Goal: Information Seeking & Learning: Learn about a topic

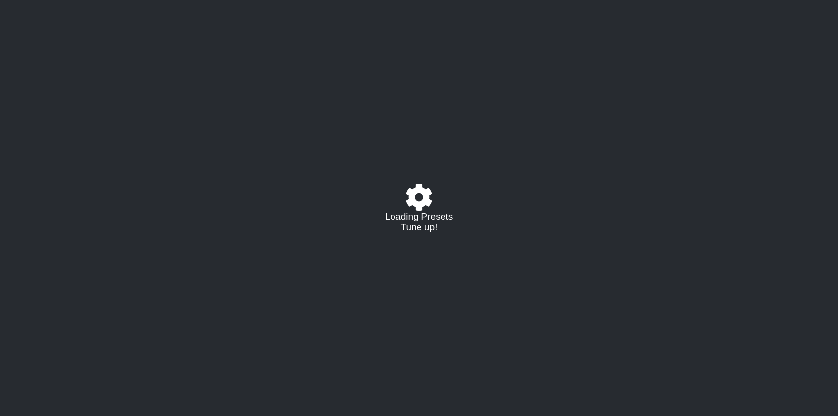
select select "/023177548424"
select select "A"
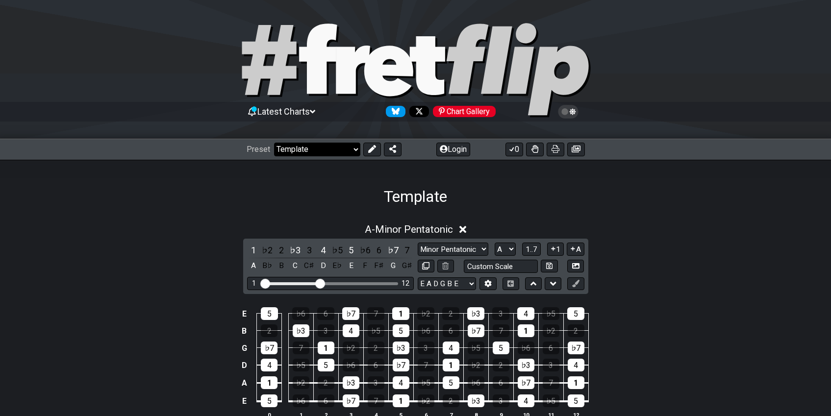
click at [292, 144] on select "Welcome to #fretflip! Template Custom Preset Minor Pentatonic Major Pentatonic …" at bounding box center [317, 150] width 86 height 14
click at [168, 173] on div "Template" at bounding box center [415, 183] width 831 height 46
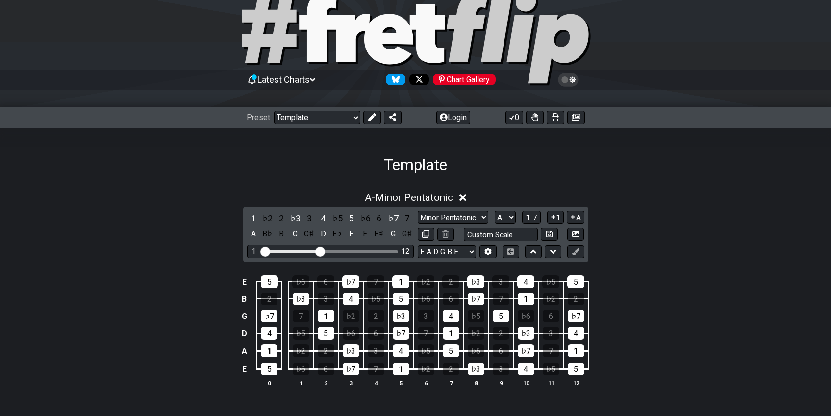
scroll to position [49, 0]
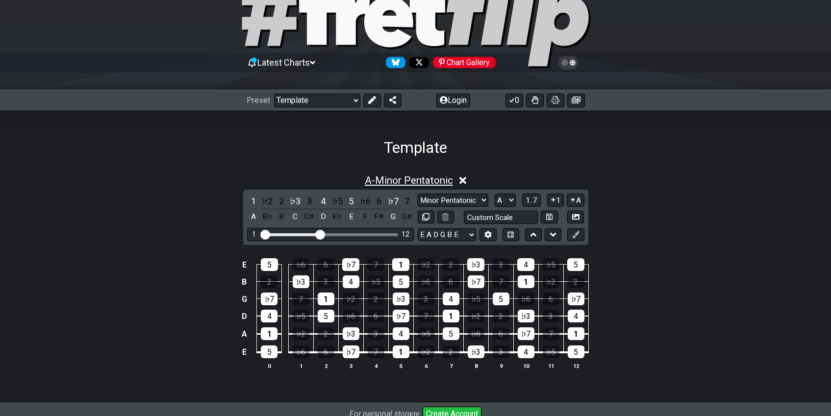
click at [370, 179] on span "A - Minor Pentatonic" at bounding box center [409, 180] width 88 height 12
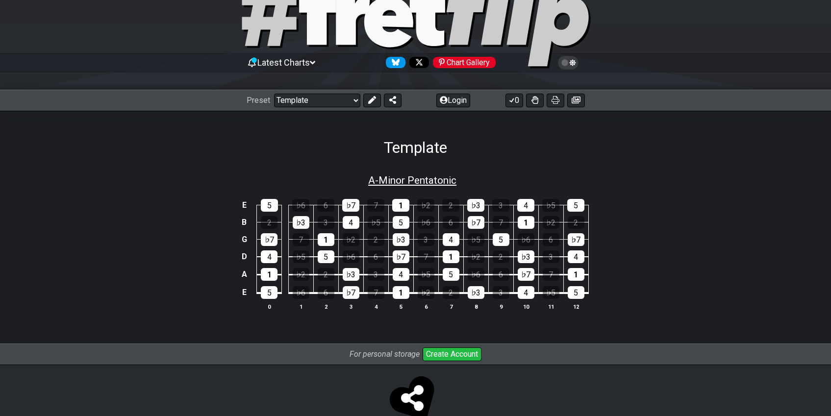
click at [370, 179] on span "A - Minor Pentatonic" at bounding box center [412, 180] width 88 height 12
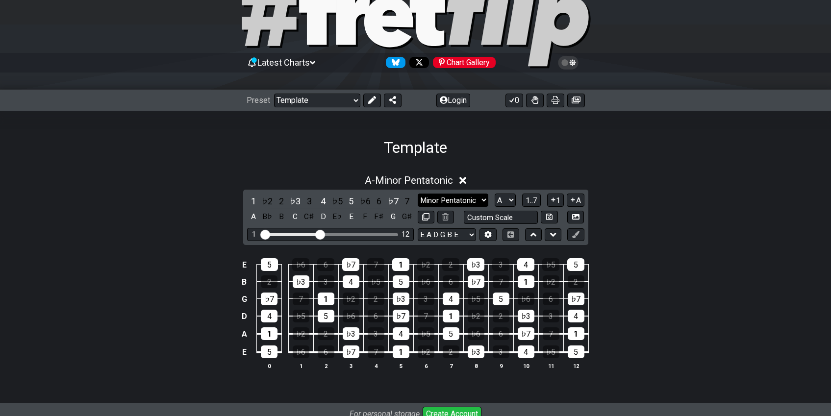
click at [473, 201] on select "Minor Pentatonic Major 3rds Minor Pentatonic Major Pentatonic Minor Blues Major…" at bounding box center [452, 200] width 71 height 13
click at [417, 194] on select "Minor Pentatonic Major 3rds Minor Pentatonic Major Pentatonic Minor Blues Major…" at bounding box center [452, 200] width 71 height 13
click at [509, 198] on select "A♭ A A♯ B♭ B C C♯ D♭ D D♯ E♭ E F F♯ G♭ G G♯" at bounding box center [504, 200] width 21 height 13
select select "E"
click at [494, 194] on select "A♭ A A♯ B♭ B C C♯ D♭ D D♯ E♭ E F F♯ G♭ G G♯" at bounding box center [504, 200] width 21 height 13
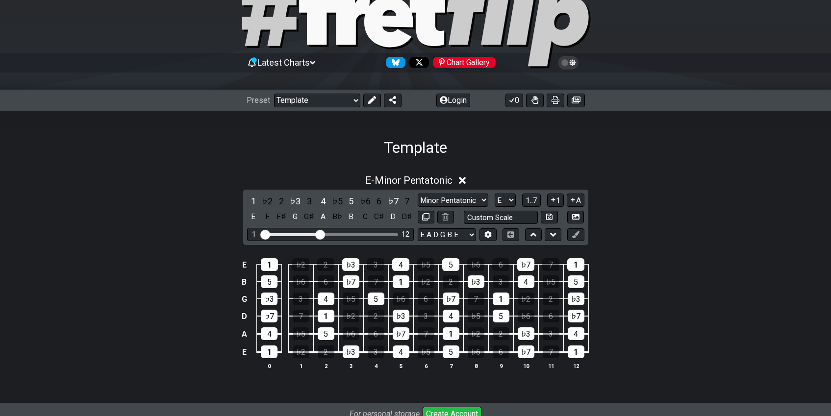
click at [628, 164] on div "E - Minor Pentatonic 1 ♭2 2 ♭3 3 4 ♭5 5 ♭6 6 ♭7 7 E F F♯ G G♯ A B♭ B C C♯ D D♯ …" at bounding box center [415, 280] width 831 height 247
click at [502, 333] on div "2" at bounding box center [500, 333] width 17 height 13
click at [500, 334] on div "2" at bounding box center [500, 333] width 17 height 13
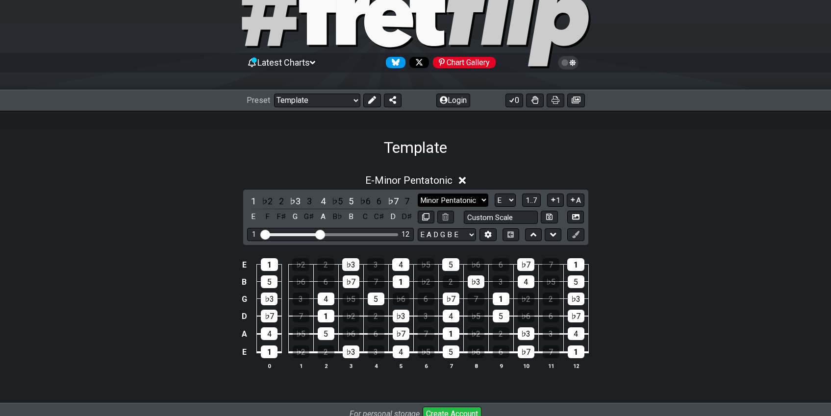
click at [458, 198] on select "Minor Pentatonic Major 3rds Minor Pentatonic Major Pentatonic Minor Blues Major…" at bounding box center [452, 200] width 71 height 13
select select "Major 3rds"
click at [417, 194] on select "Minor Pentatonic Major 3rds Minor Pentatonic Major Pentatonic Minor Blues Major…" at bounding box center [452, 200] width 71 height 13
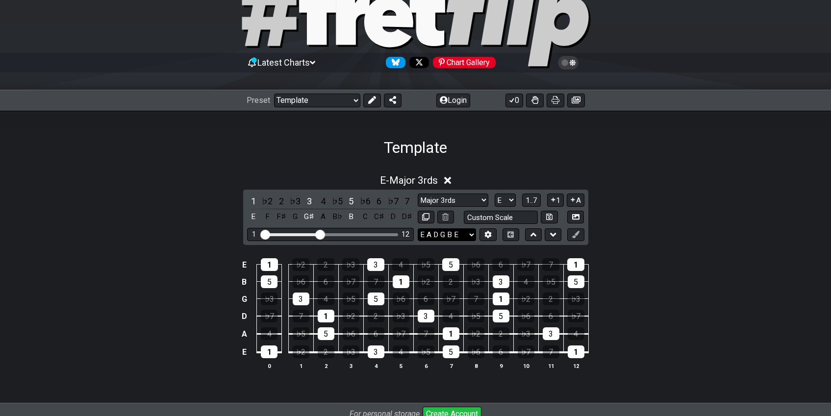
click at [463, 234] on select "E A D G B E E A D G B E E A D G B E B E A D F♯ B A D G C E A D A D G B E E♭ A♭ …" at bounding box center [446, 234] width 58 height 13
click at [664, 182] on div "E - Major 3rds" at bounding box center [415, 178] width 831 height 18
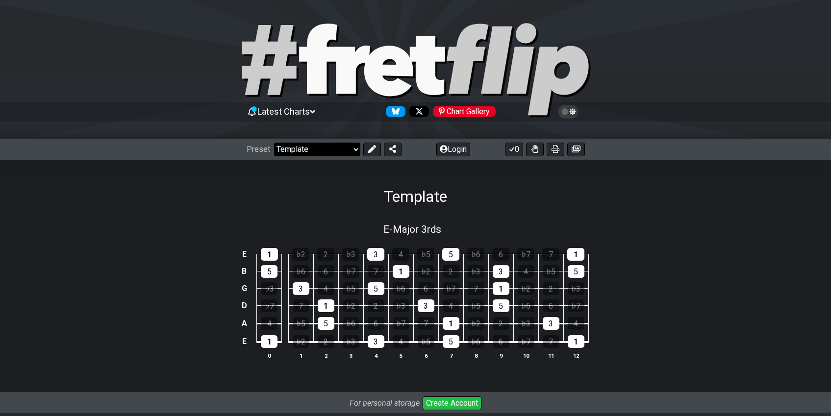
click at [286, 147] on select "Welcome to #fretflip! Template Custom Preset Minor Pentatonic Major Pentatonic …" at bounding box center [317, 150] width 86 height 14
click at [274, 143] on select "Welcome to #fretflip! Template Custom Preset Minor Pentatonic Major Pentatonic …" at bounding box center [317, 150] width 86 height 14
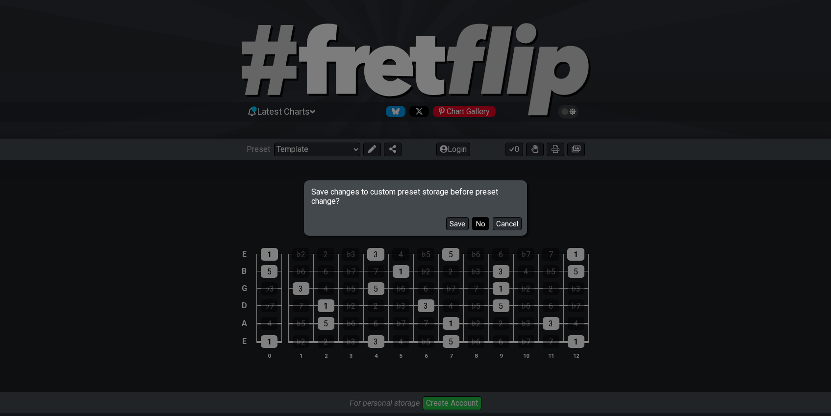
click at [478, 224] on button "No" at bounding box center [480, 223] width 17 height 13
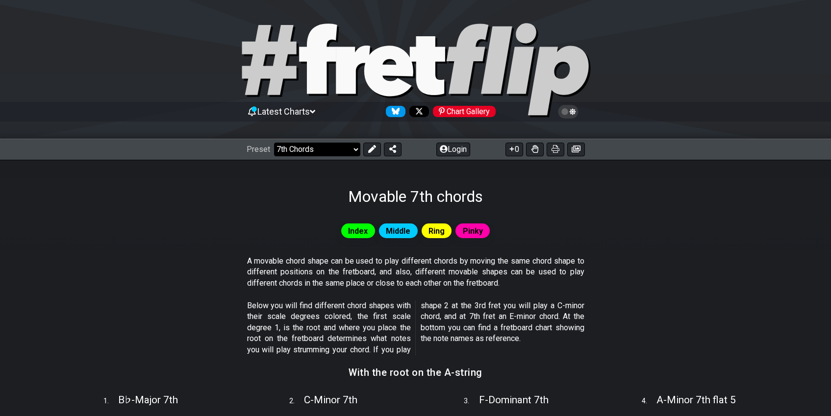
click at [351, 149] on select "Welcome to #fretflip! Template Custom Preset Minor Pentatonic Major Pentatonic …" at bounding box center [317, 150] width 86 height 14
click at [274, 143] on select "Welcome to #fretflip! Template Custom Preset Minor Pentatonic Major Pentatonic …" at bounding box center [317, 150] width 86 height 14
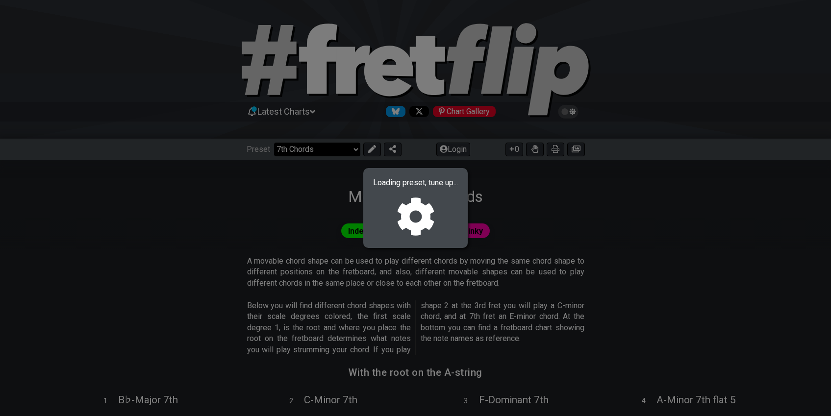
select select "/023177548424"
select select "A"
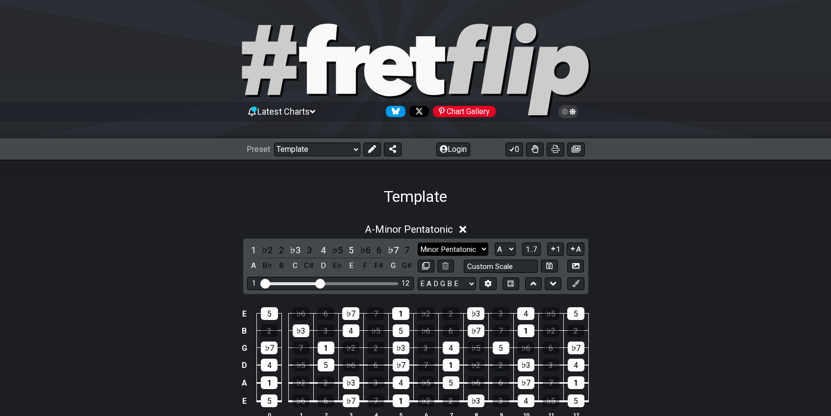
click at [447, 247] on select "Minor Pentatonic Major 3rds Minor Pentatonic Major Pentatonic Minor Blues Major…" at bounding box center [452, 249] width 71 height 13
select select "Major / [PERSON_NAME]"
click at [417, 243] on select "Minor Pentatonic Major 3rds Minor Pentatonic Major Pentatonic Minor Blues Major…" at bounding box center [452, 249] width 71 height 13
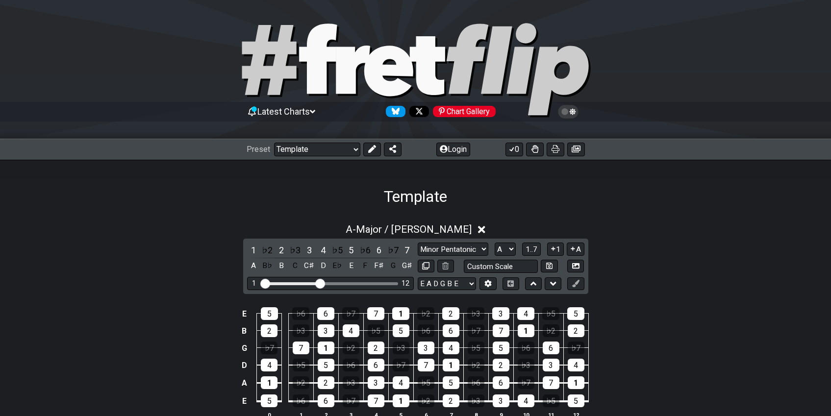
click at [137, 305] on div "E 5 ♭6 6 ♭7 7 1 ♭2 2 ♭3 3 4 ♭5 5 B 2 ♭3 3 4 ♭5 5 ♭6 6 ♭7 7 1 ♭2 2 G ♭7 7 1 ♭2 2…" at bounding box center [415, 363] width 831 height 138
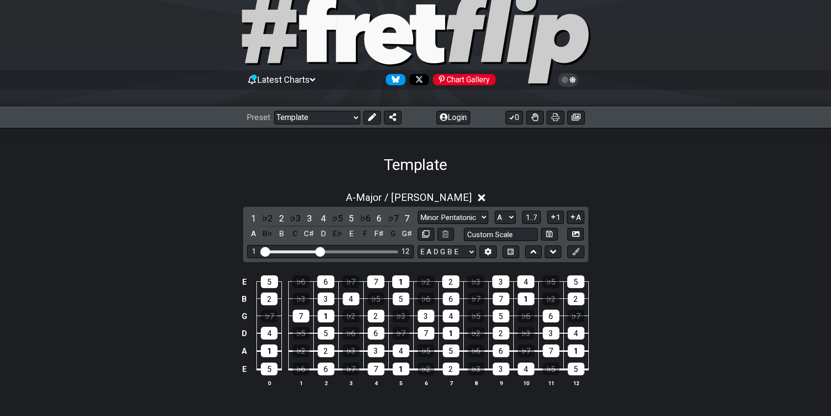
scroll to position [49, 0]
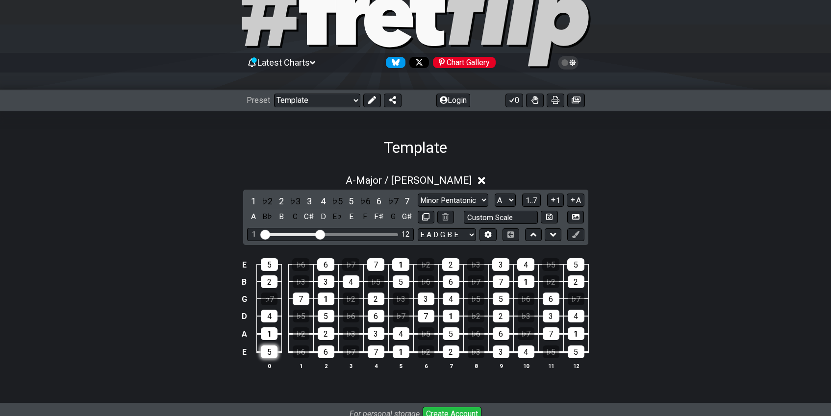
click at [269, 350] on div "5" at bounding box center [269, 351] width 17 height 13
click at [269, 349] on div "5" at bounding box center [269, 351] width 17 height 13
click at [270, 351] on div "5" at bounding box center [269, 351] width 17 height 13
click at [514, 216] on input "text" at bounding box center [501, 217] width 74 height 13
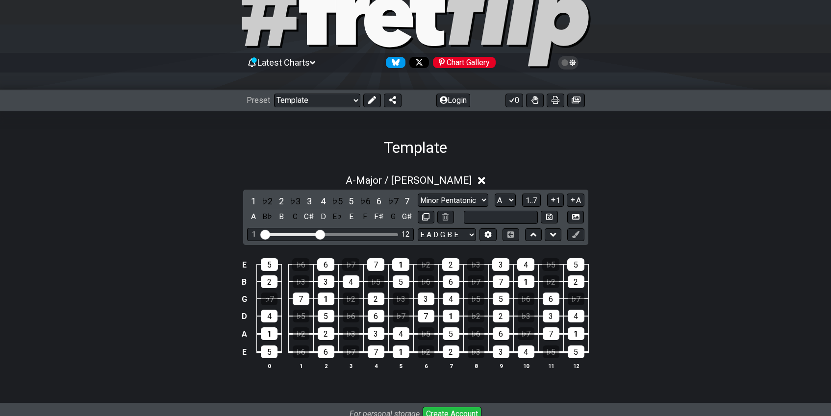
type input "Custom Scale"
click at [640, 209] on div "A - Major / Ionian 1 ♭2 2 ♭3 3 4 ♭5 5 ♭6 6 ♭7 7 A B♭ B C C♯ D E♭ E F F♯ G G♯ Mi…" at bounding box center [415, 276] width 831 height 215
click at [511, 201] on select "A♭ A A♯ B♭ B C C♯ D♭ D D♯ E♭ E F F♯ G♭ G G♯" at bounding box center [504, 200] width 21 height 13
select select "E"
click at [494, 194] on select "A♭ A A♯ B♭ B C C♯ D♭ D D♯ E♭ E F F♯ G♭ G G♯" at bounding box center [504, 200] width 21 height 13
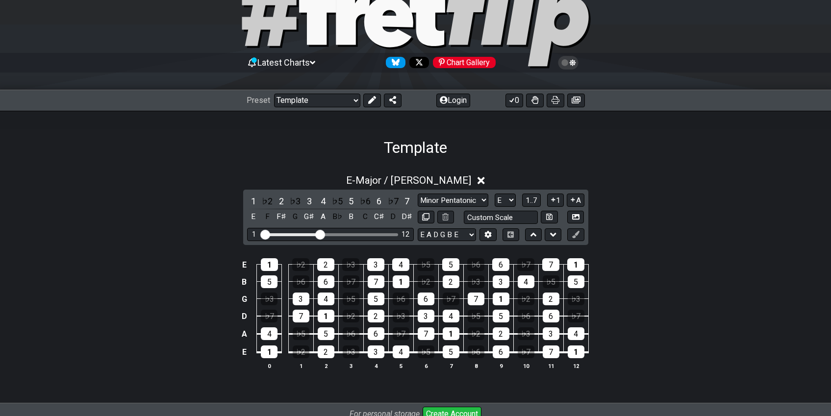
drag, startPoint x: 161, startPoint y: 276, endPoint x: 144, endPoint y: 279, distance: 17.9
click at [159, 276] on div "E 1 ♭2 2 ♭3 3 4 ♭5 5 ♭6 6 ♭7 7 1 B 5 ♭6 6 ♭7 7 1 ♭2 2 ♭3 3 4 ♭5 5 G ♭3 3 4 ♭5 5…" at bounding box center [415, 314] width 831 height 138
click at [461, 235] on select "E A D G B E E A D G B E E A D G B E B E A D F♯ B A D G C E A D A D G B E E♭ A♭ …" at bounding box center [446, 234] width 58 height 13
click at [417, 228] on select "E A D G B E E A D G B E E A D G B E B E A D F♯ B A D G C E A D A D G B E E♭ A♭ …" at bounding box center [446, 234] width 58 height 13
click at [161, 347] on div "E 1 ♭2 2 ♭3 3 4 ♭5 5 ♭6 6 ♭7 7 1 B 5 ♭6 6 ♭7 7 1 ♭2 2 ♭3 3 4 ♭5 5 G ♭3 3 4 ♭5 5…" at bounding box center [415, 314] width 831 height 138
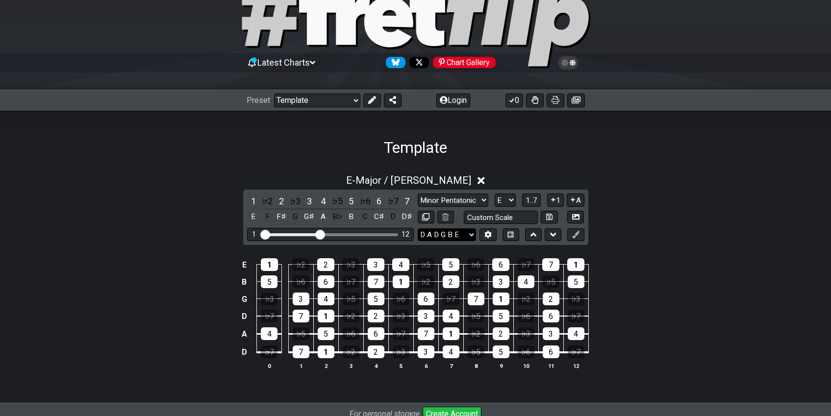
click at [439, 236] on select "E A D G B E E A D G B E E A D G B E B E A D F♯ B A D G C E A D A D G B E E♭ A♭ …" at bounding box center [446, 234] width 58 height 13
select select "E A D G B E"
click at [417, 228] on select "E A D G B E E A D G B E E A D G B E B E A D F♯ B A D G C E A D A D G B E E♭ A♭ …" at bounding box center [446, 234] width 58 height 13
click at [533, 201] on span "1..7" at bounding box center [531, 200] width 12 height 9
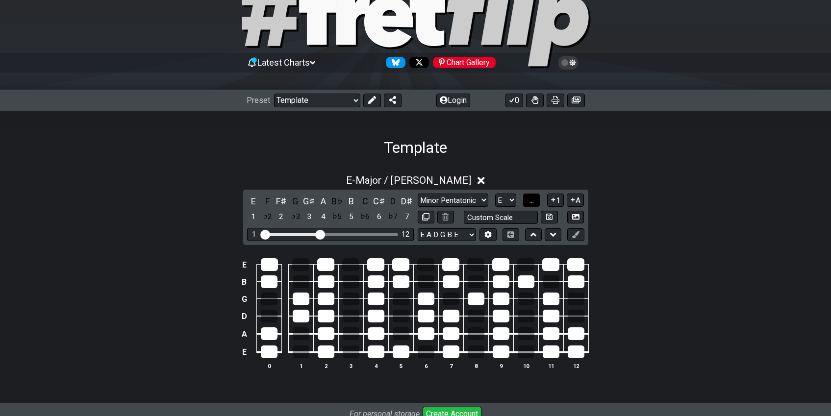
click at [533, 201] on span "..." at bounding box center [531, 200] width 4 height 9
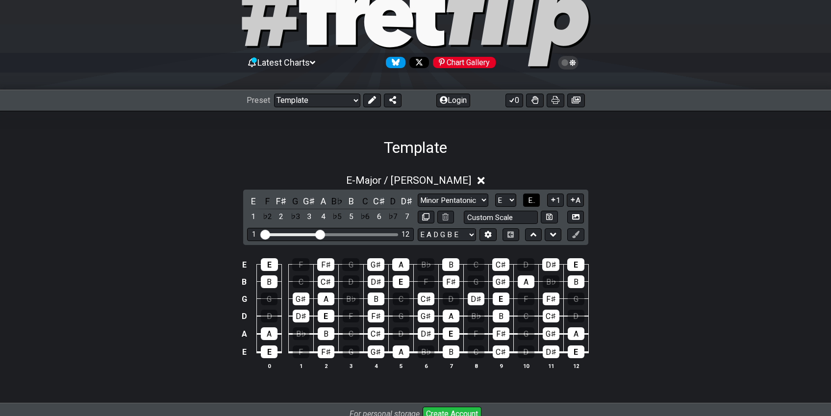
click at [533, 201] on span "E.." at bounding box center [531, 200] width 7 height 9
click at [533, 201] on span "1..7" at bounding box center [531, 200] width 12 height 9
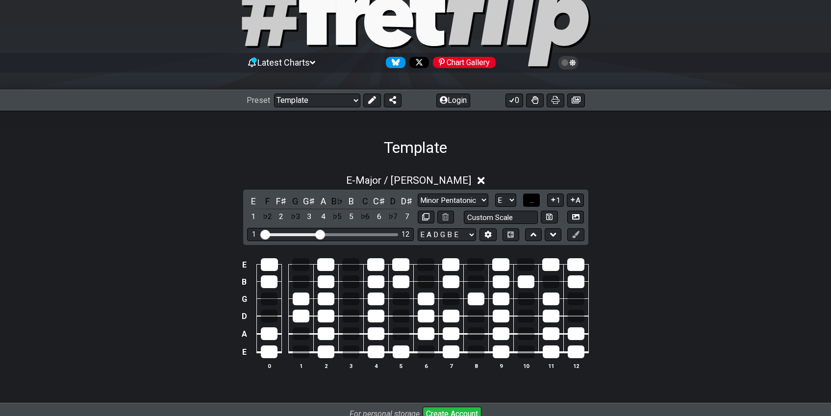
click at [533, 201] on span "..." at bounding box center [531, 200] width 4 height 9
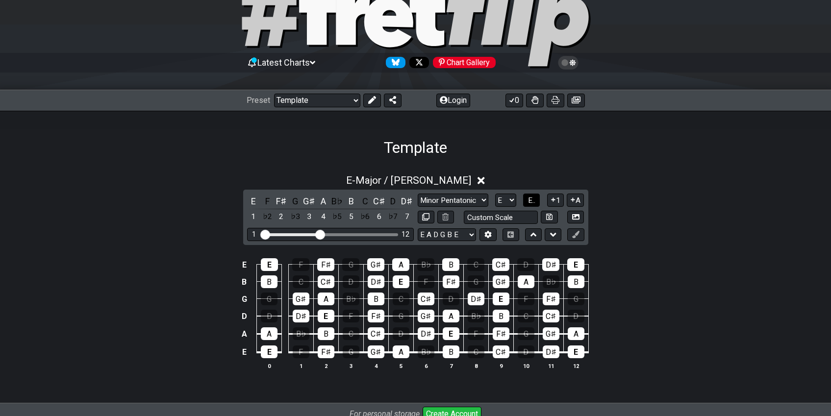
click at [533, 201] on span "E.." at bounding box center [531, 200] width 7 height 9
click at [533, 199] on span "1..7" at bounding box center [531, 200] width 12 height 9
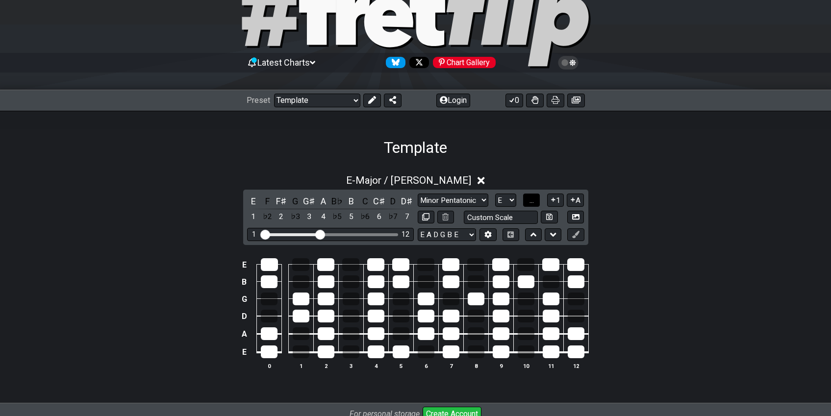
click at [534, 201] on span "..." at bounding box center [531, 200] width 4 height 9
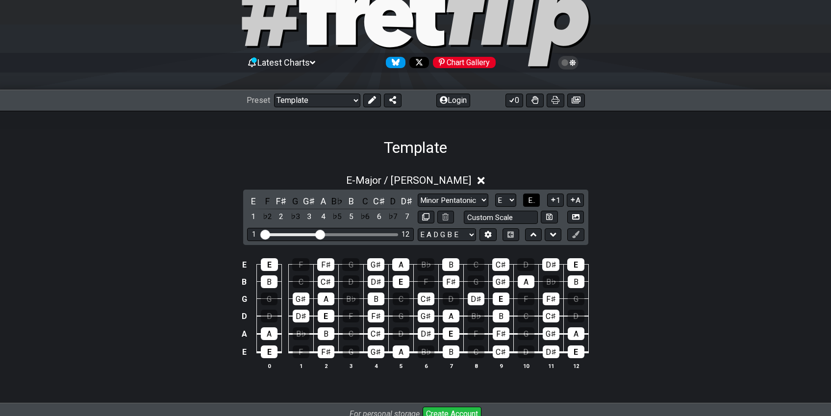
click at [530, 202] on span "E.." at bounding box center [531, 200] width 7 height 9
click at [530, 197] on span "1..7" at bounding box center [531, 200] width 12 height 9
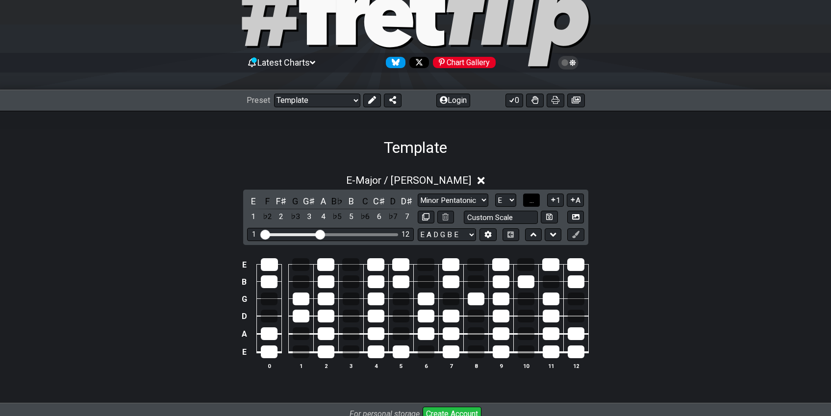
click at [530, 197] on span "..." at bounding box center [531, 200] width 4 height 9
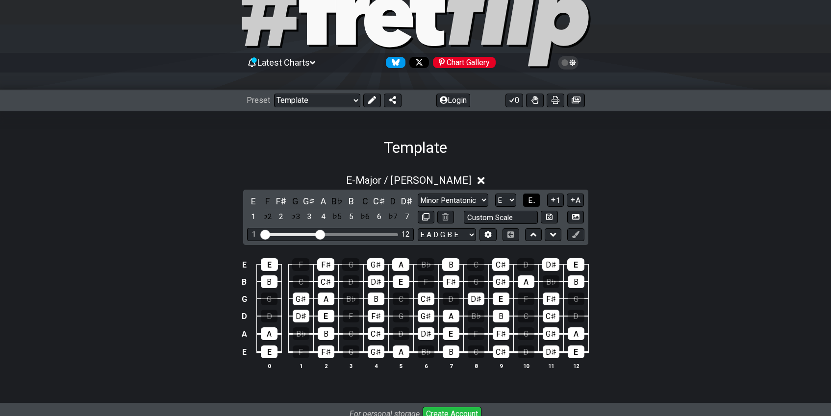
click at [530, 197] on span "E.." at bounding box center [531, 200] width 7 height 9
click at [530, 197] on span "1..7" at bounding box center [531, 200] width 12 height 9
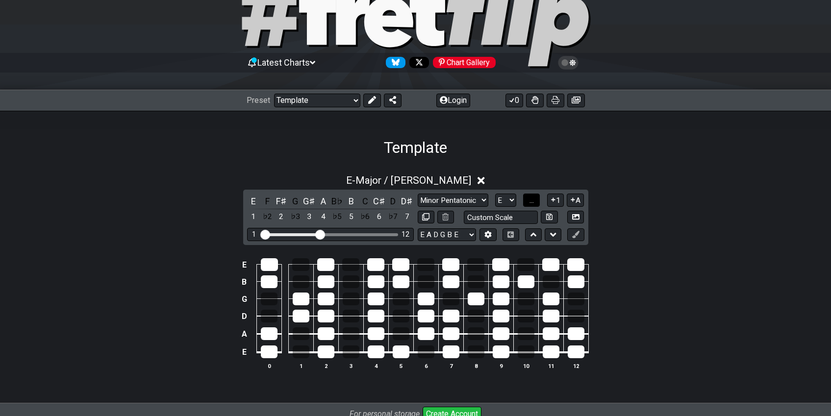
click at [530, 197] on span "..." at bounding box center [531, 200] width 4 height 9
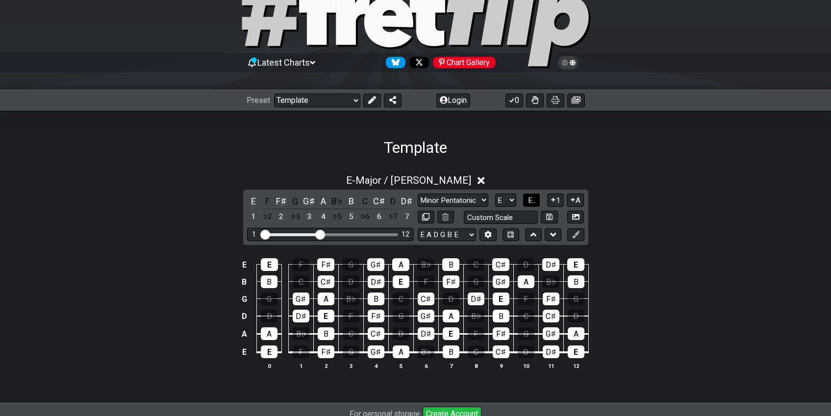
click at [528, 200] on span "E.." at bounding box center [531, 200] width 7 height 9
click at [528, 200] on span "1..7" at bounding box center [531, 200] width 12 height 9
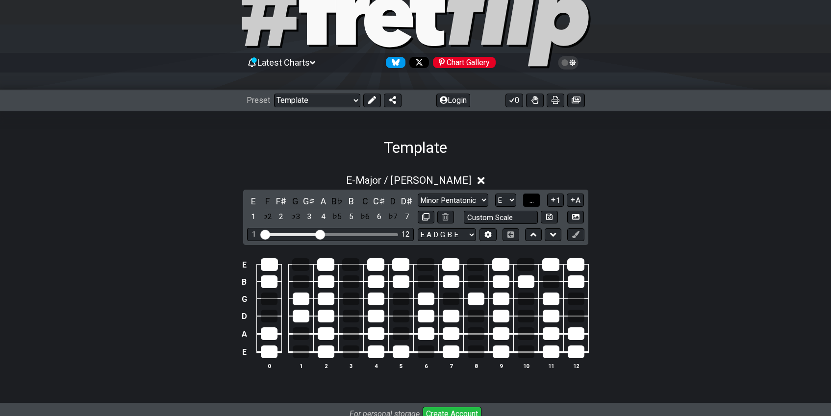
click at [529, 200] on span "..." at bounding box center [531, 200] width 4 height 9
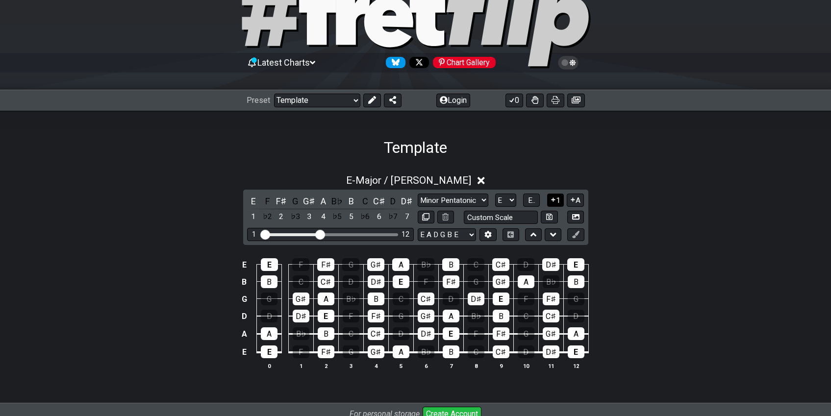
click at [555, 200] on icon at bounding box center [552, 199] width 9 height 7
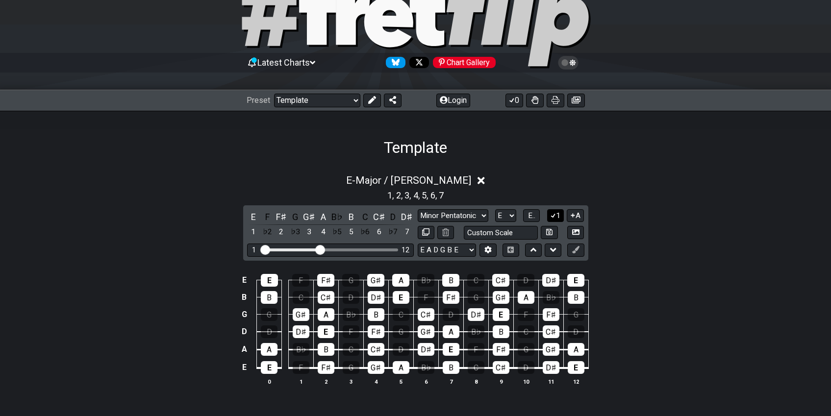
click at [556, 216] on button "1" at bounding box center [555, 215] width 17 height 13
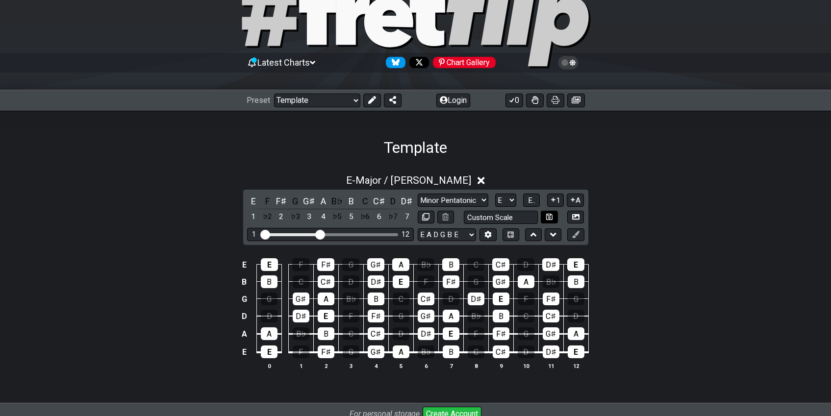
click at [556, 216] on button at bounding box center [548, 217] width 17 height 13
select select "Custom Scale"
click at [556, 216] on button at bounding box center [548, 217] width 17 height 13
click at [552, 201] on icon at bounding box center [552, 199] width 9 height 7
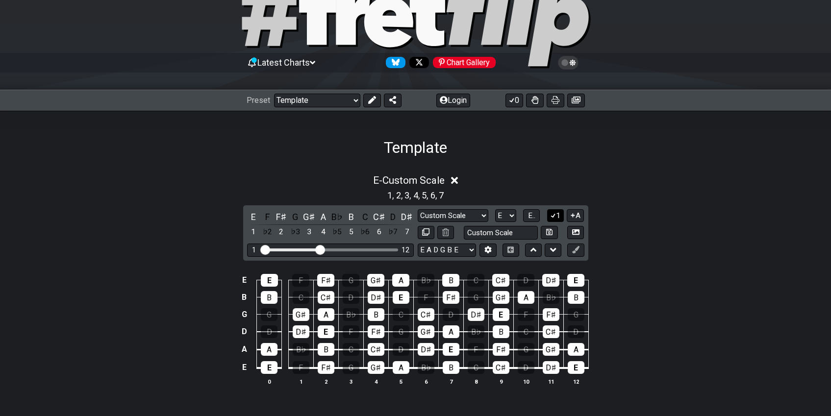
click at [551, 215] on icon at bounding box center [552, 215] width 9 height 7
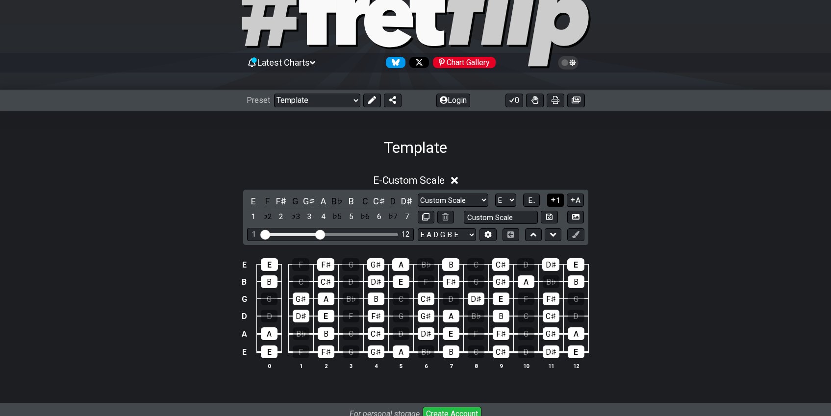
click at [551, 201] on icon at bounding box center [552, 199] width 9 height 7
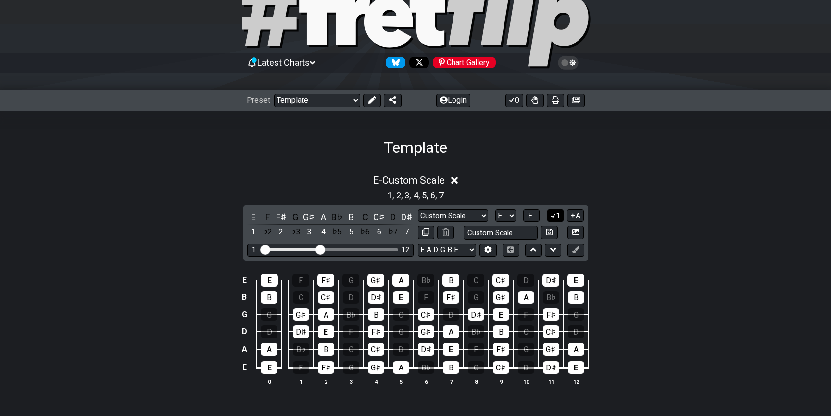
click at [552, 210] on button "1" at bounding box center [555, 215] width 17 height 13
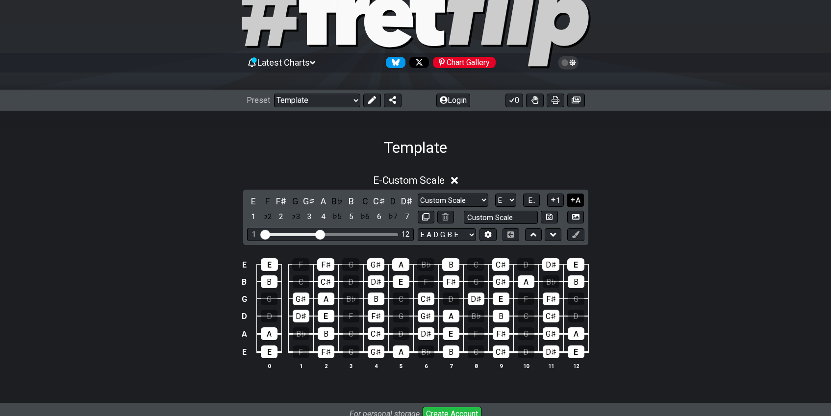
click at [573, 200] on icon at bounding box center [573, 200] width 4 height 4
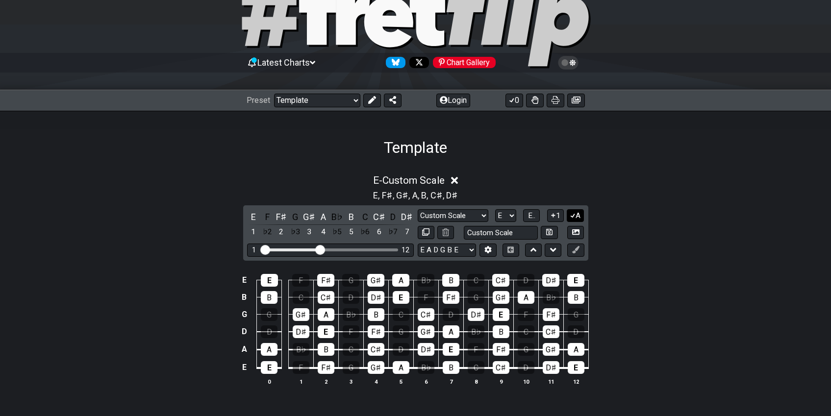
click at [576, 217] on button "A" at bounding box center [574, 215] width 17 height 13
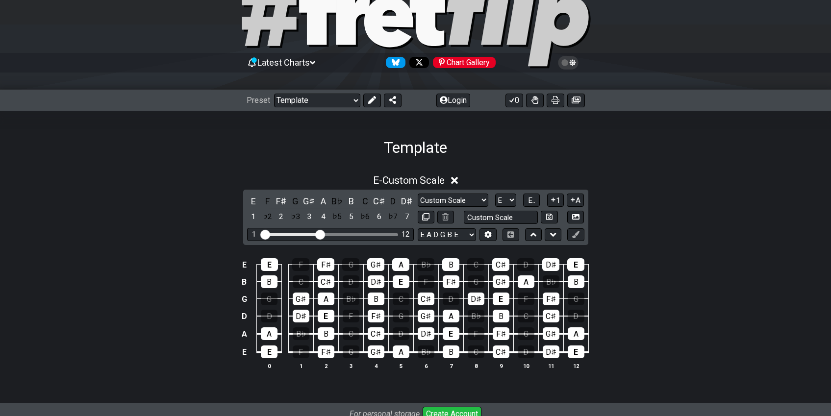
click at [458, 180] on icon at bounding box center [454, 180] width 7 height 10
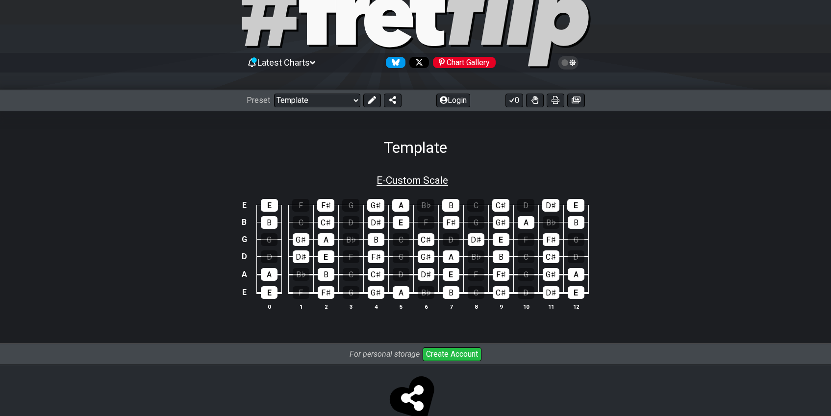
click at [413, 183] on span "E - Custom Scale" at bounding box center [412, 180] width 72 height 12
select select "Custom Scale"
select select "E"
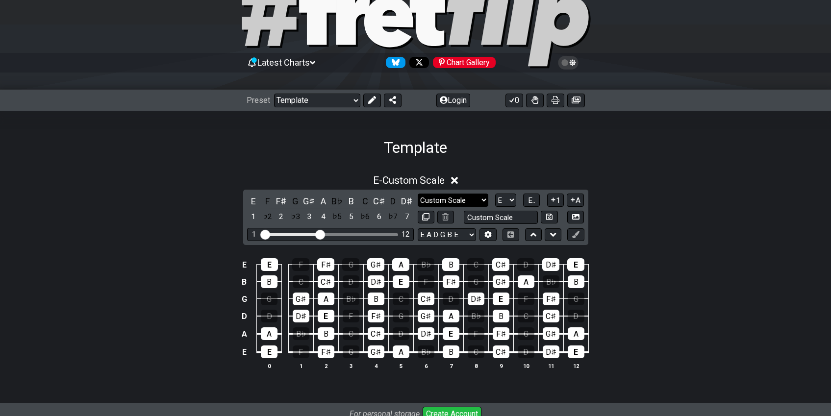
click at [481, 199] on select "Minor Pentatonic Custom Scale Minor Pentatonic Major Pentatonic Minor Blues Maj…" at bounding box center [452, 200] width 71 height 13
select select "Minor Pentatonic"
click at [417, 194] on select "Minor Pentatonic Custom Scale Minor Pentatonic Major Pentatonic Minor Blues Maj…" at bounding box center [452, 200] width 71 height 13
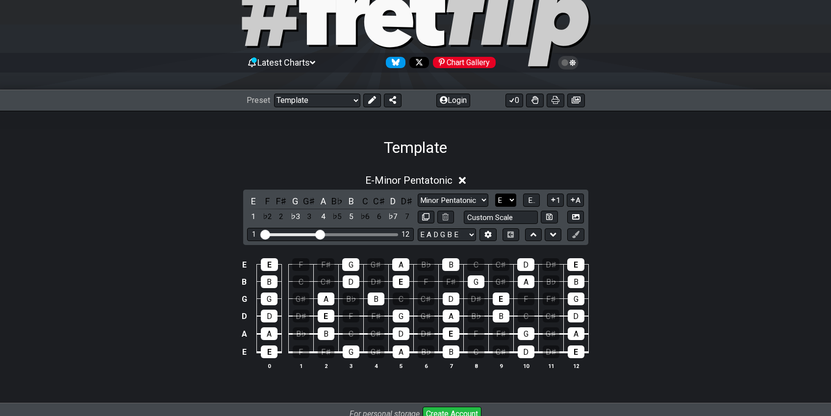
click at [510, 198] on select "A♭ A A♯ B♭ B C C♯ D♭ D D♯ E♭ E F F♯ G♭ G G♯" at bounding box center [505, 200] width 21 height 13
click at [495, 194] on select "A♭ A A♯ B♭ B C C♯ D♭ D D♯ E♭ E F F♯ G♭ G G♯" at bounding box center [505, 200] width 21 height 13
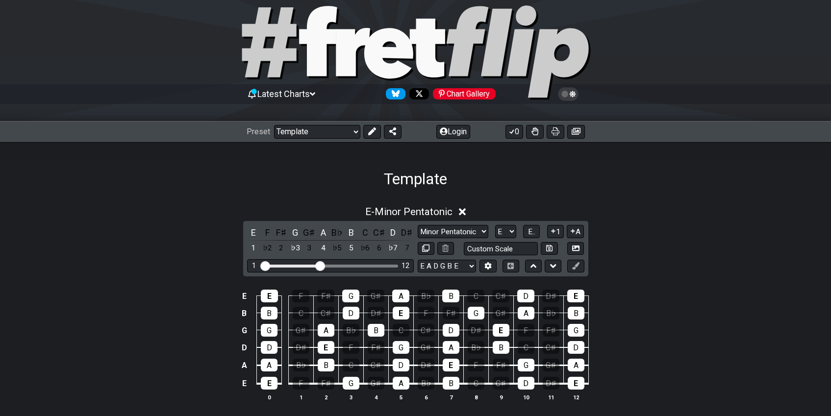
scroll to position [0, 0]
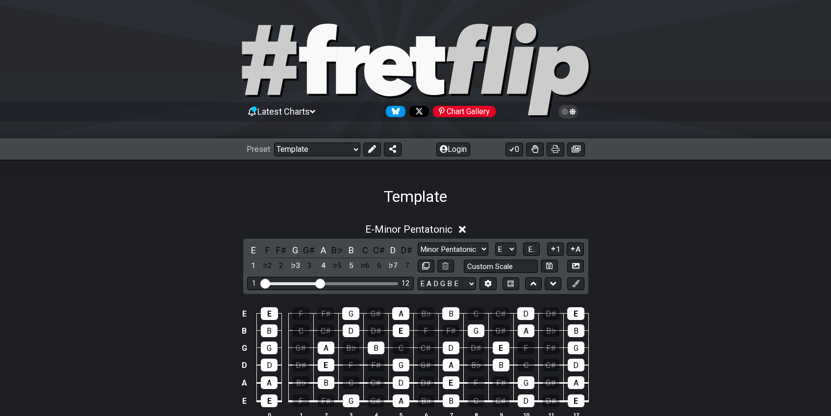
click at [268, 109] on span "Latest Charts" at bounding box center [283, 111] width 52 height 10
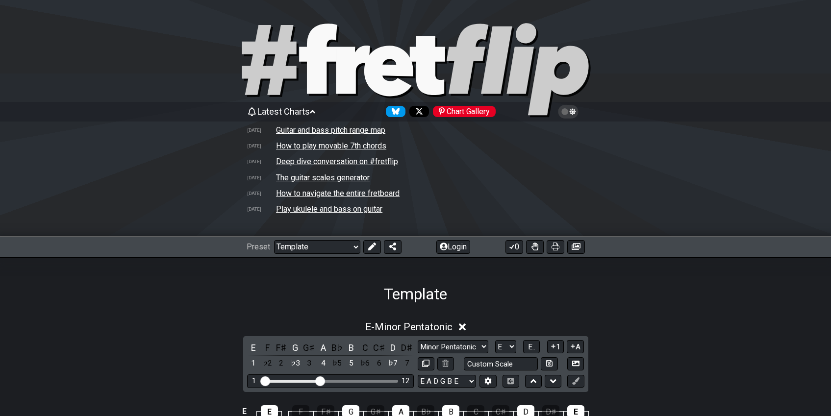
drag, startPoint x: 151, startPoint y: 253, endPoint x: 156, endPoint y: 268, distance: 15.8
click at [151, 258] on div "Latest Charts Chart Gallery [DATE] Guitar and bass pitch range map [DATE] How t…" at bounding box center [415, 315] width 831 height 631
drag, startPoint x: 207, startPoint y: 308, endPoint x: 428, endPoint y: 92, distance: 308.7
click at [221, 285] on section "Template E - Minor Pentatonic E F F♯ G G♯ A B♭ B C C♯ D D♯ 1 ♭2 2 ♭3 3 4 ♭5 5 ♭…" at bounding box center [415, 403] width 831 height 293
click at [516, 54] on icon at bounding box center [520, 58] width 29 height 71
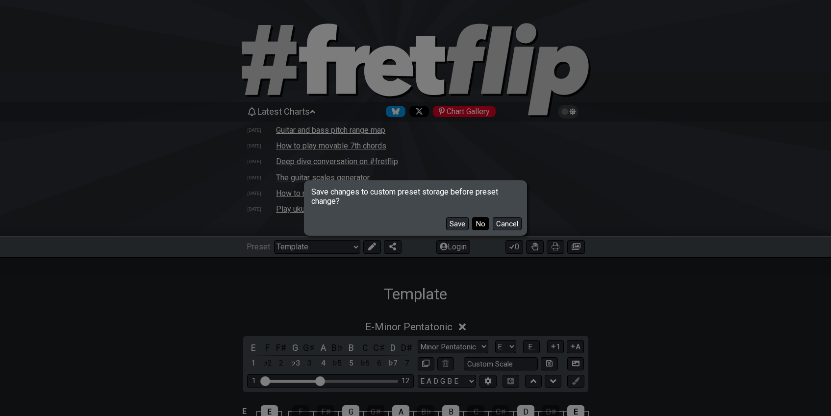
click at [476, 222] on button "No" at bounding box center [480, 223] width 17 height 13
select select "/welcome"
select select "C"
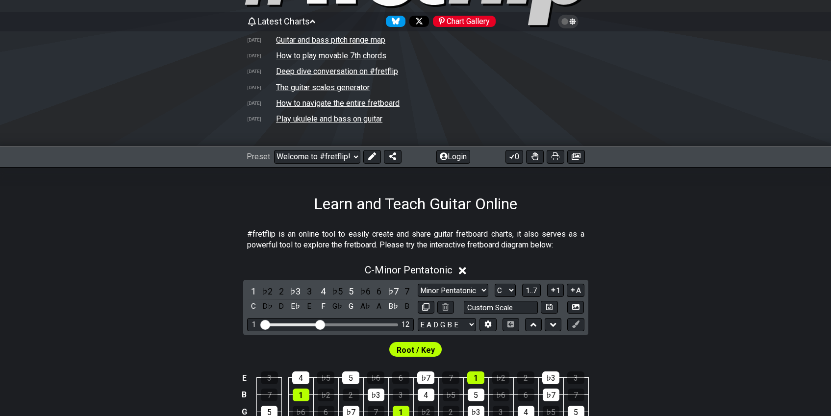
scroll to position [147, 0]
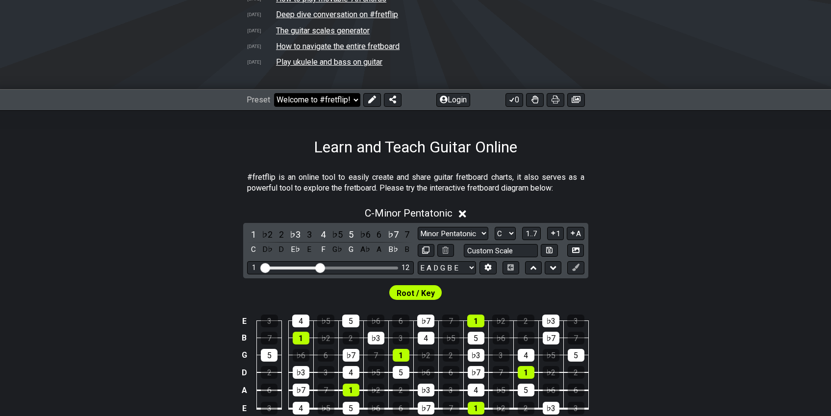
click at [310, 103] on select "Welcome to #fretflip! Template Custom Preset Minor Pentatonic Major Pentatonic …" at bounding box center [317, 100] width 86 height 14
click at [274, 93] on select "Welcome to #fretflip! Template Custom Preset Minor Pentatonic Major Pentatonic …" at bounding box center [317, 100] width 86 height 14
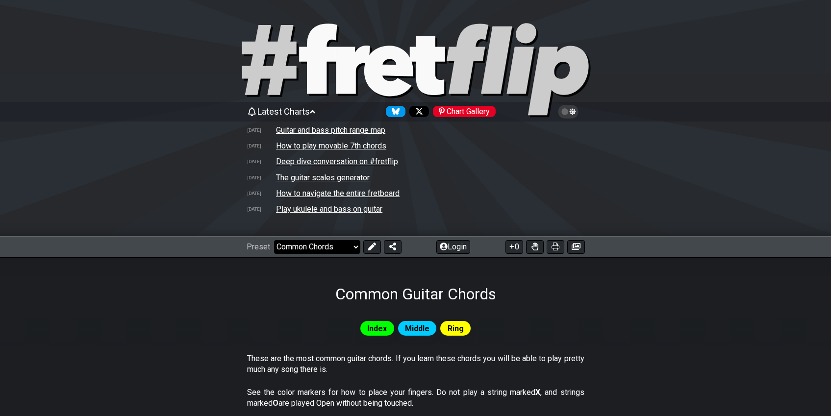
click at [339, 240] on select "Welcome to #fretflip! Template Custom Preset Minor Pentatonic Major Pentatonic …" at bounding box center [317, 247] width 86 height 14
click at [274, 240] on select "Welcome to #fretflip! Template Custom Preset Minor Pentatonic Major Pentatonic …" at bounding box center [317, 247] width 86 height 14
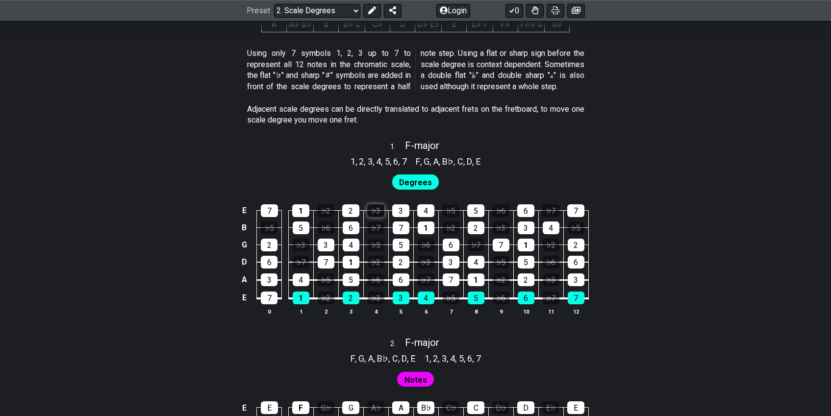
scroll to position [637, 0]
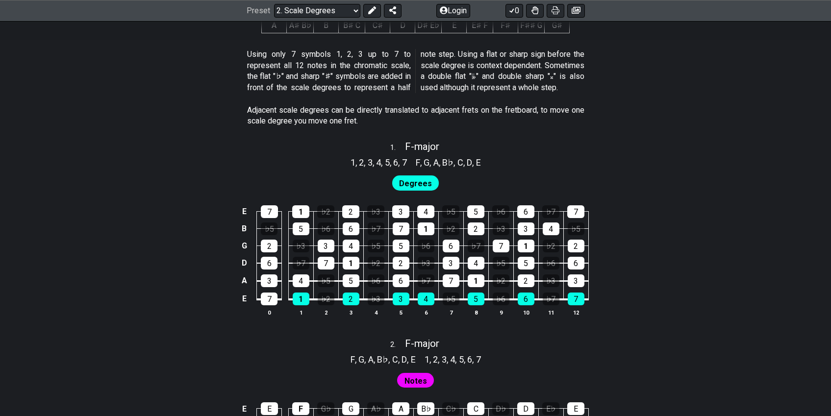
click at [427, 181] on span "Degrees" at bounding box center [415, 183] width 33 height 14
click at [299, 297] on div "1" at bounding box center [301, 299] width 17 height 13
click at [298, 297] on div "1" at bounding box center [301, 299] width 17 height 13
click at [422, 185] on span "Degrees" at bounding box center [415, 183] width 33 height 14
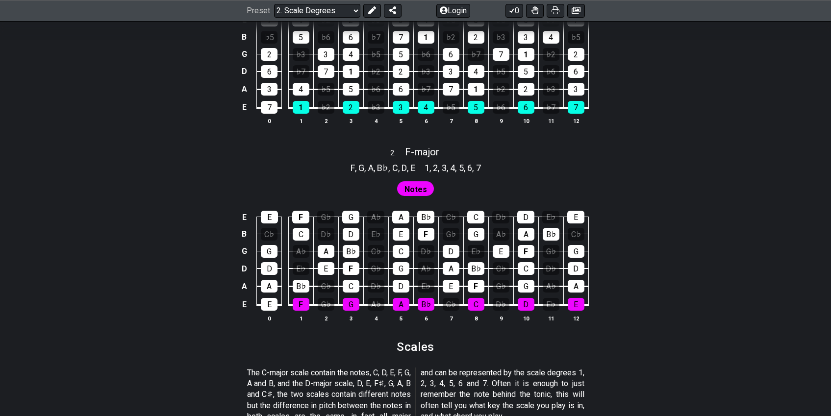
scroll to position [833, 0]
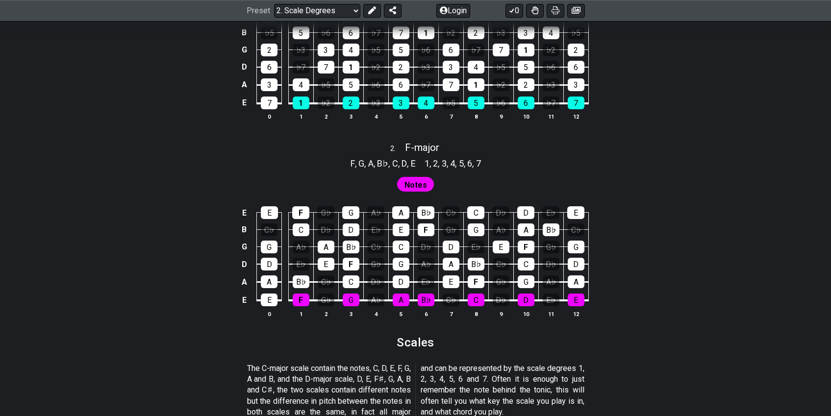
click at [419, 188] on span "Notes" at bounding box center [415, 185] width 23 height 14
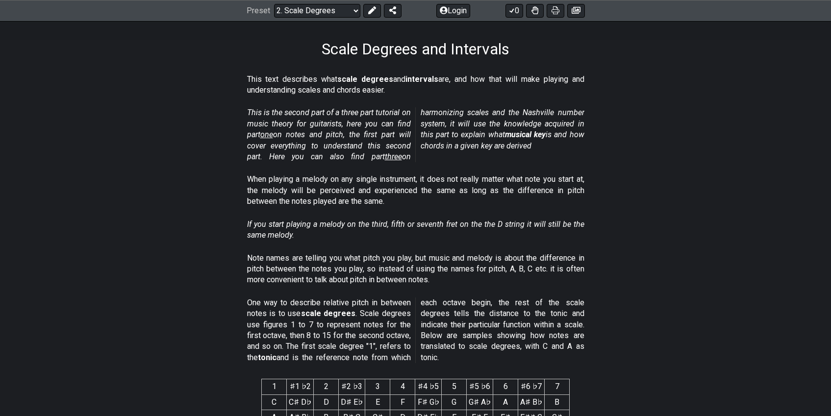
scroll to position [0, 0]
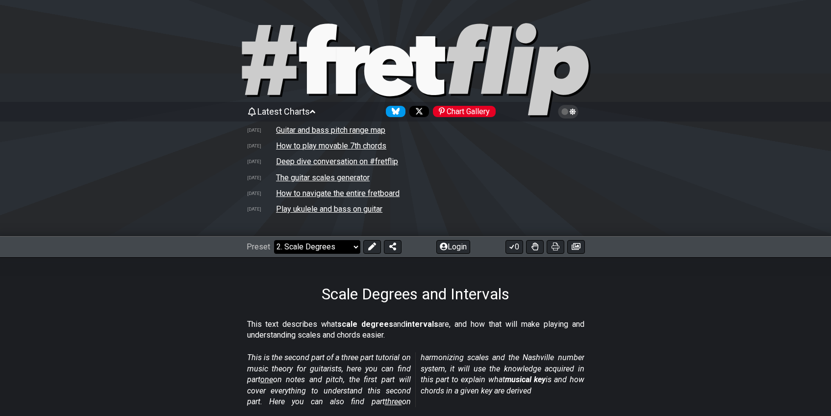
click at [327, 252] on select "Welcome to #fretflip! Template Custom Preset Minor Pentatonic Major Pentatonic …" at bounding box center [317, 247] width 86 height 14
click at [274, 240] on select "Welcome to #fretflip! Template Custom Preset Minor Pentatonic Major Pentatonic …" at bounding box center [317, 247] width 86 height 14
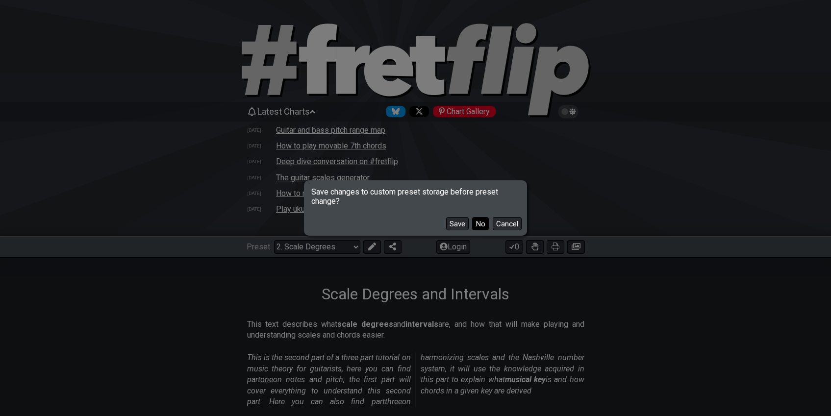
click at [480, 222] on button "No" at bounding box center [480, 223] width 17 height 13
select select "/harmonizing-scales"
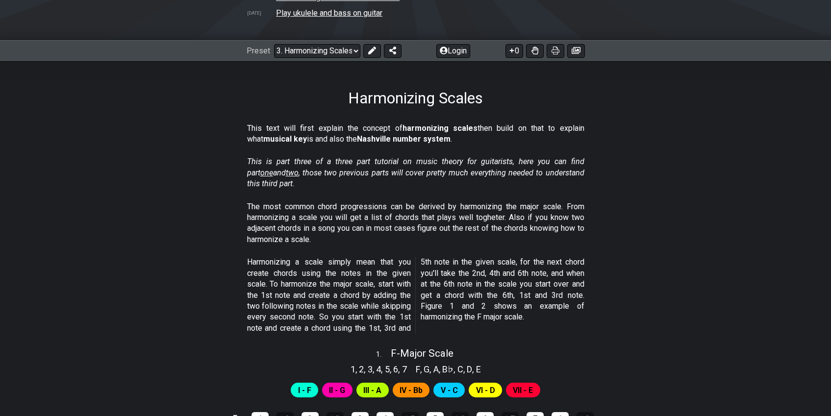
scroll to position [343, 0]
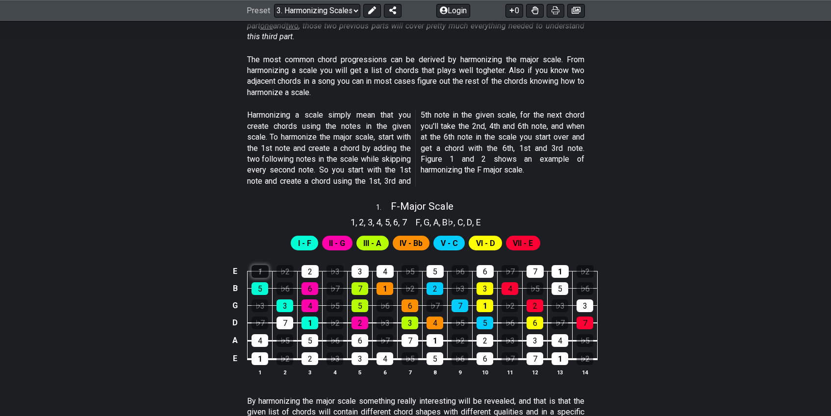
click at [256, 268] on div "1" at bounding box center [259, 271] width 17 height 13
click at [263, 271] on div "1" at bounding box center [259, 271] width 17 height 13
click at [310, 269] on div "2" at bounding box center [309, 271] width 17 height 13
click at [365, 272] on div "3" at bounding box center [359, 271] width 17 height 13
click at [360, 287] on div "7" at bounding box center [359, 288] width 17 height 13
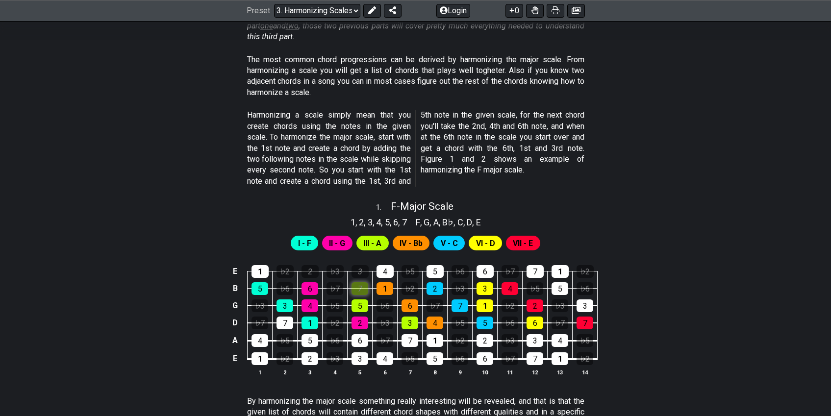
click at [361, 284] on div "7" at bounding box center [359, 288] width 17 height 13
click at [365, 268] on div "3" at bounding box center [359, 271] width 17 height 13
click at [309, 269] on div "2" at bounding box center [309, 271] width 17 height 13
click at [334, 242] on span "II - G" at bounding box center [337, 243] width 16 height 14
click at [361, 242] on div "III - A" at bounding box center [372, 243] width 32 height 15
